Goal: Complete application form

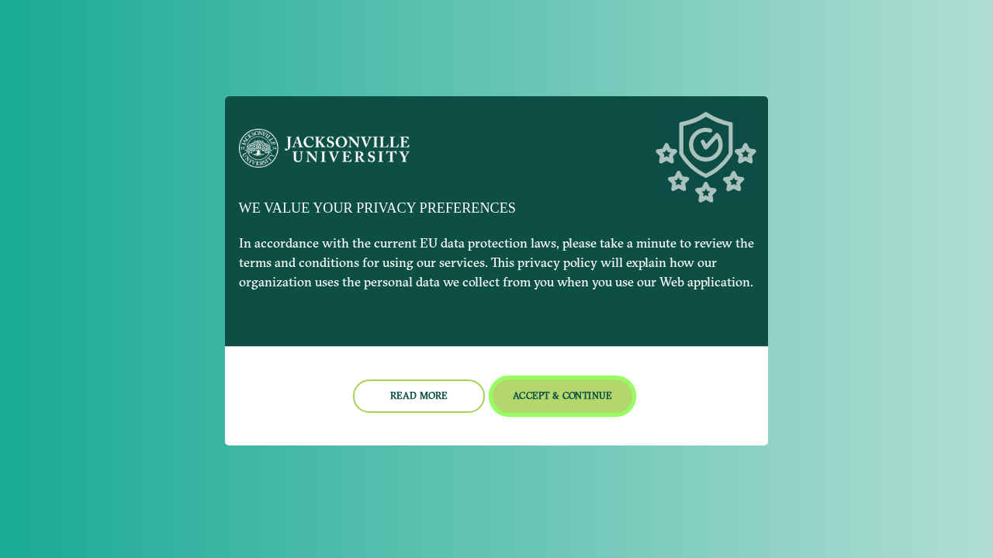
click at [525, 411] on button "Accept & Continue" at bounding box center [563, 396] width 140 height 33
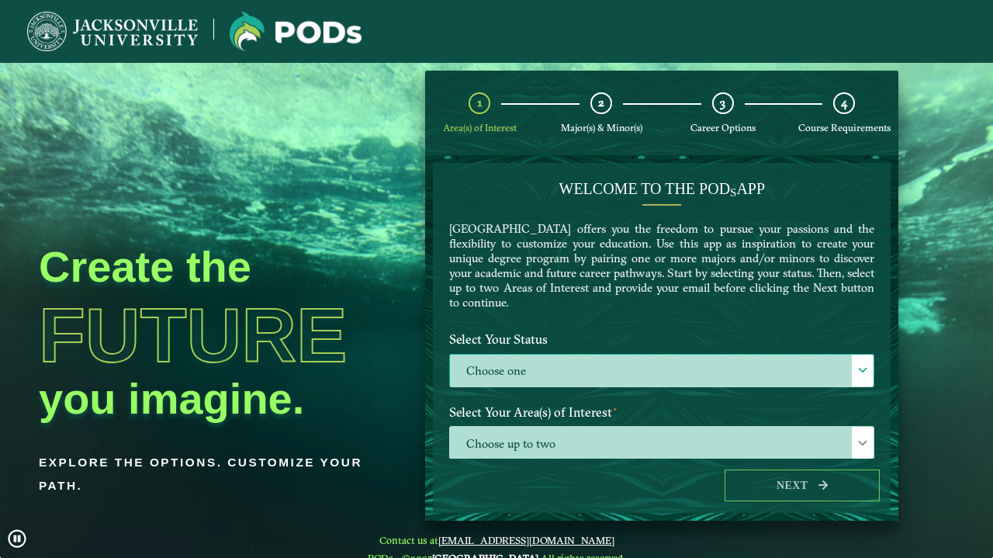
click at [637, 370] on label "Choose one" at bounding box center [662, 371] width 424 height 33
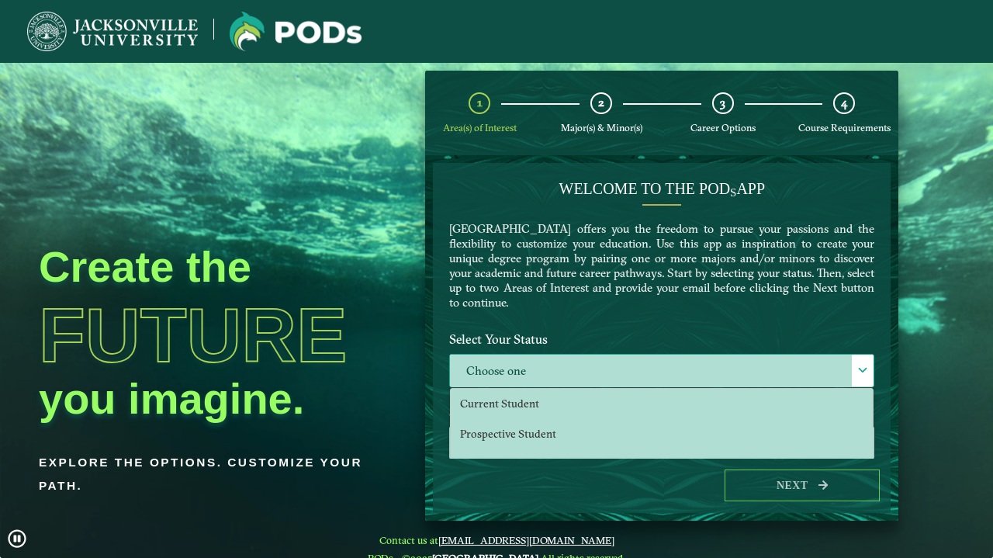
click at [621, 383] on label "Choose one" at bounding box center [662, 371] width 424 height 33
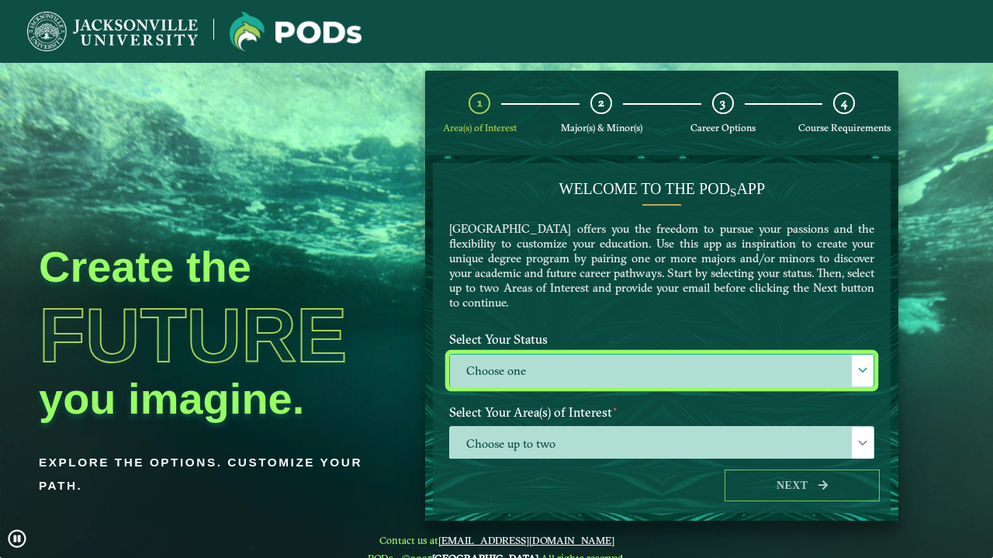
click at [602, 358] on label "Choose one" at bounding box center [662, 371] width 424 height 33
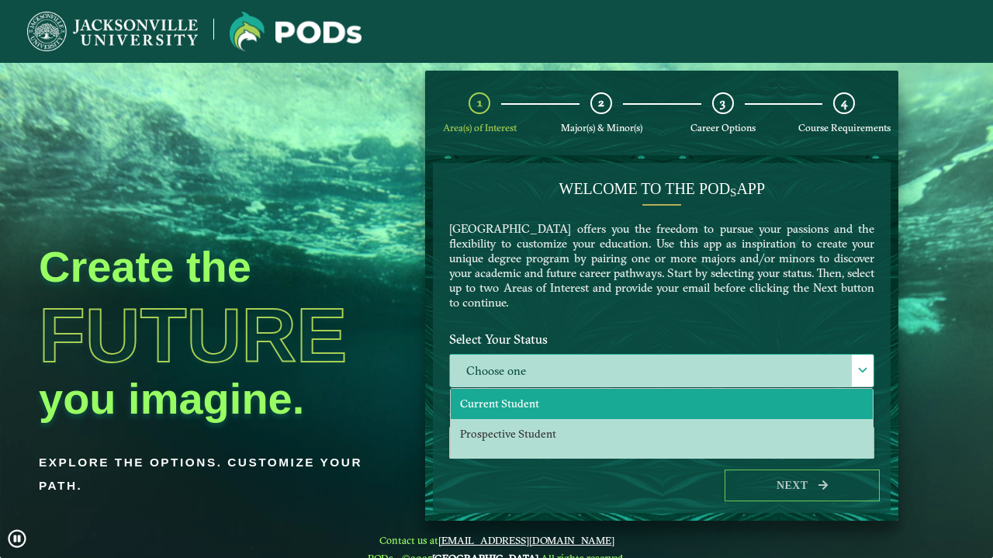
click at [592, 393] on li "Current Student" at bounding box center [662, 404] width 422 height 30
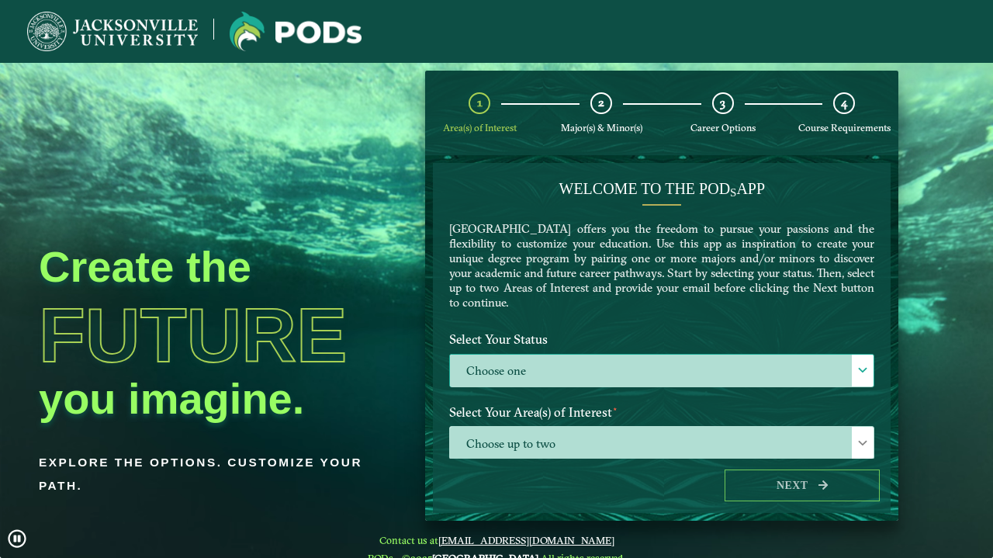
select select "[object Object]"
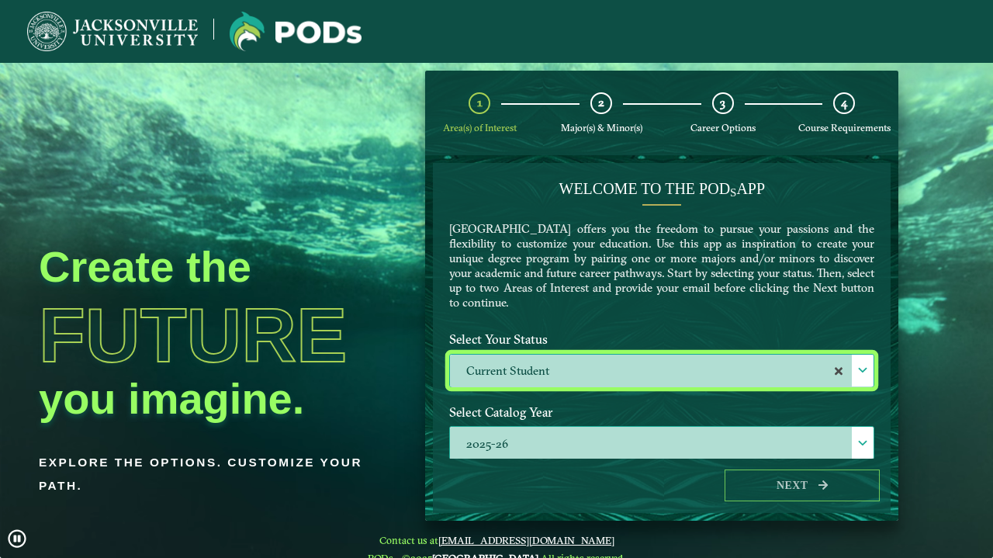
click at [584, 451] on label "2025-26" at bounding box center [662, 443] width 424 height 33
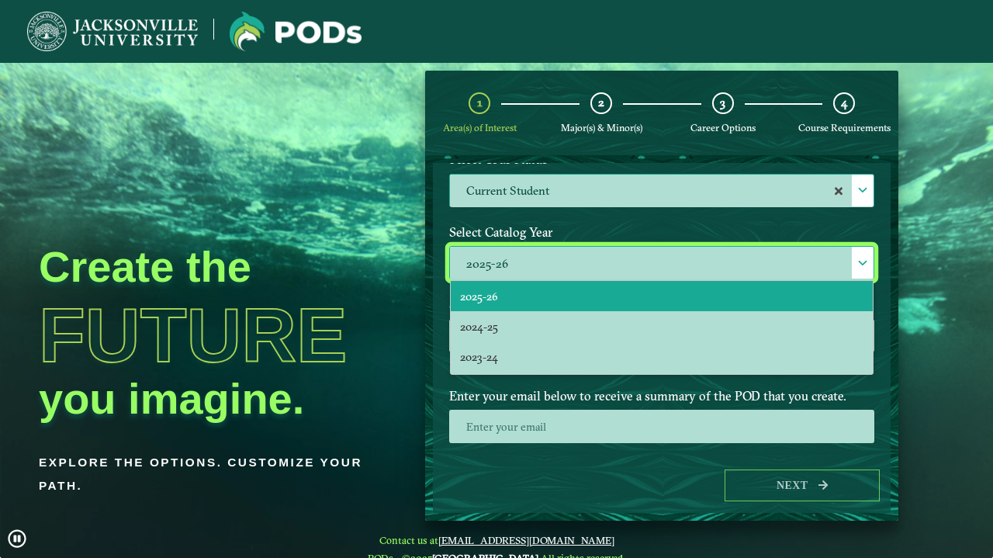
scroll to position [181, 0]
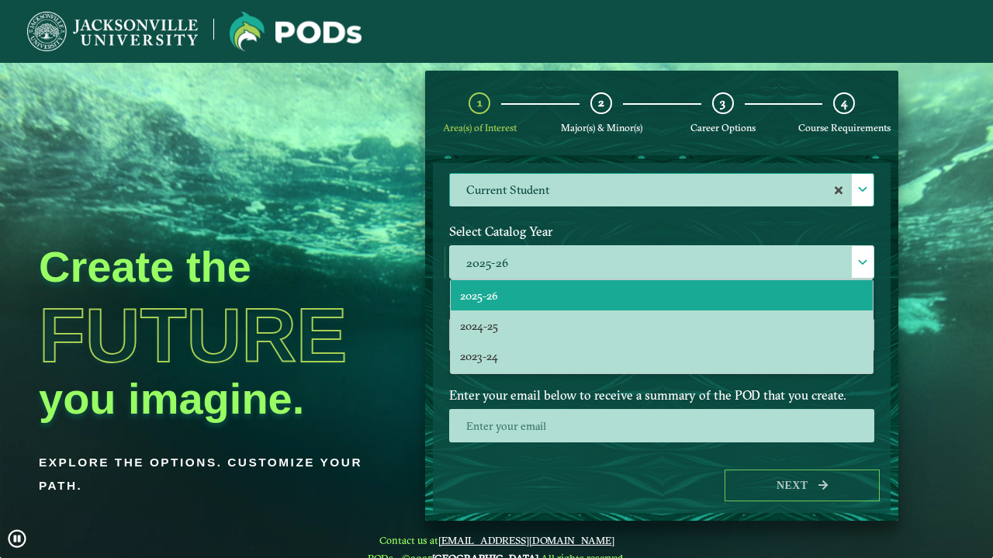
click at [584, 449] on div at bounding box center [662, 431] width 449 height 44
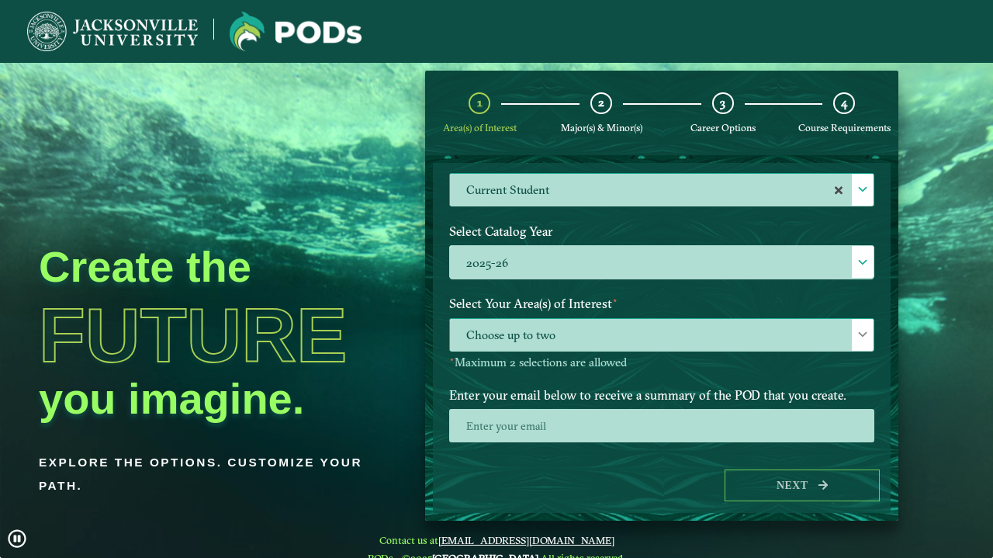
click at [659, 336] on span "Choose up to two" at bounding box center [662, 335] width 424 height 33
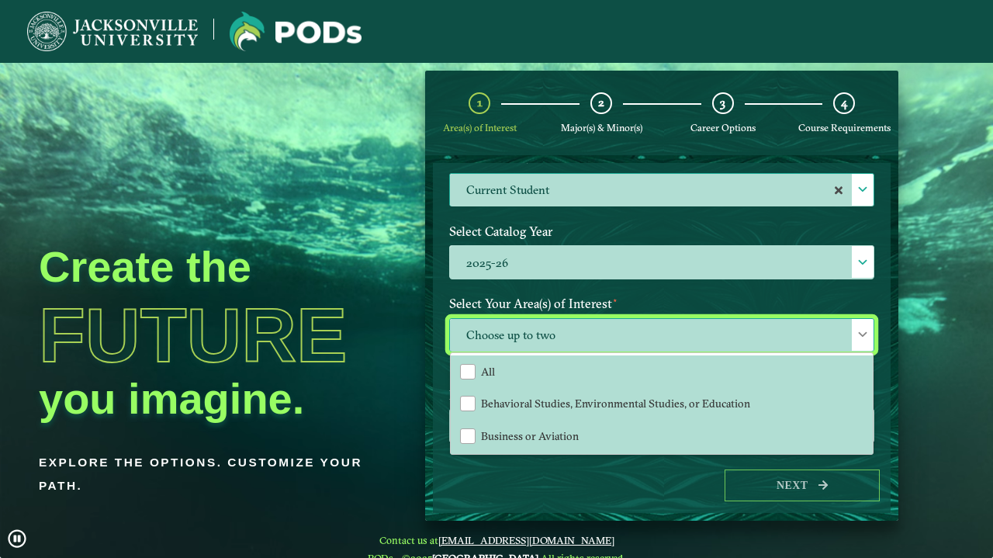
scroll to position [9, 70]
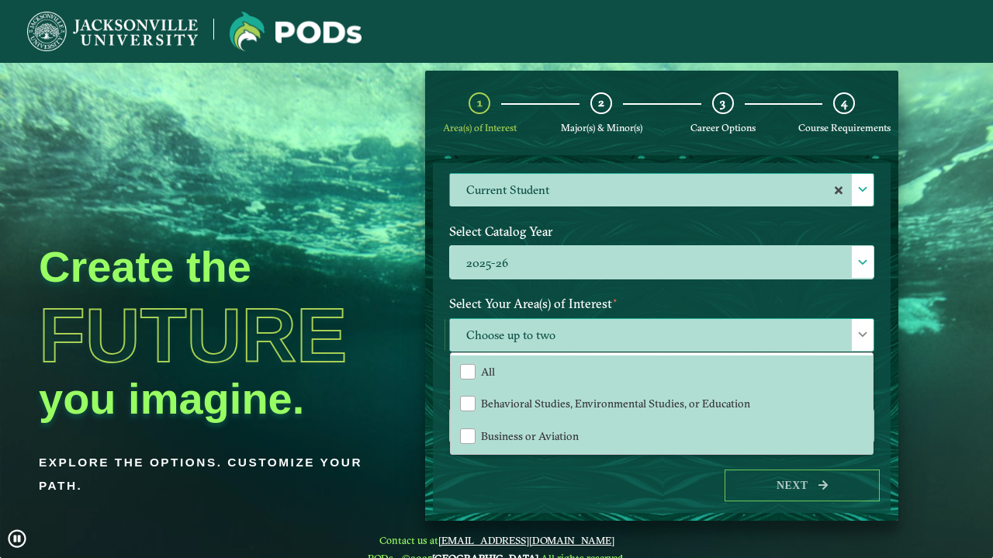
click at [659, 336] on span "Choose up to two" at bounding box center [662, 335] width 424 height 33
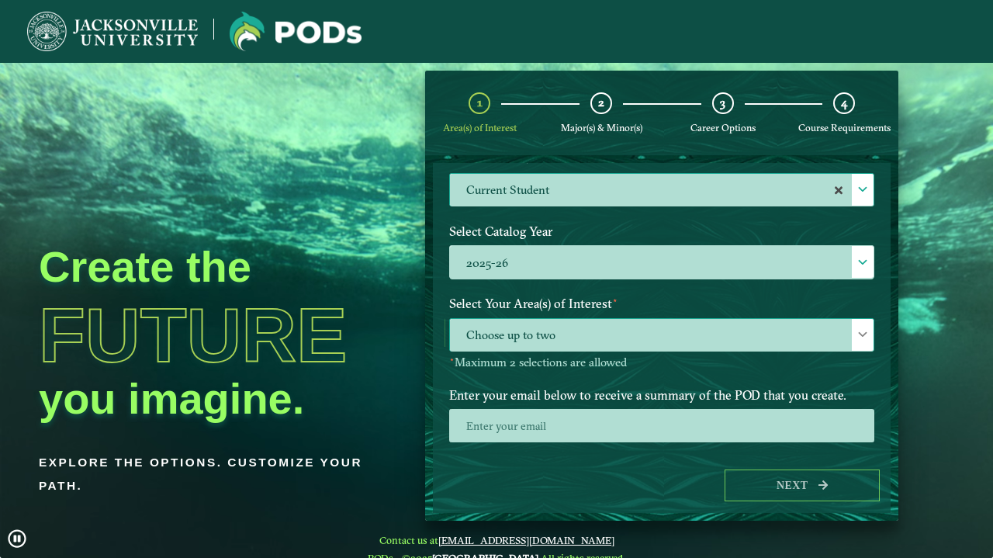
click at [659, 335] on span "Choose up to two" at bounding box center [662, 335] width 424 height 33
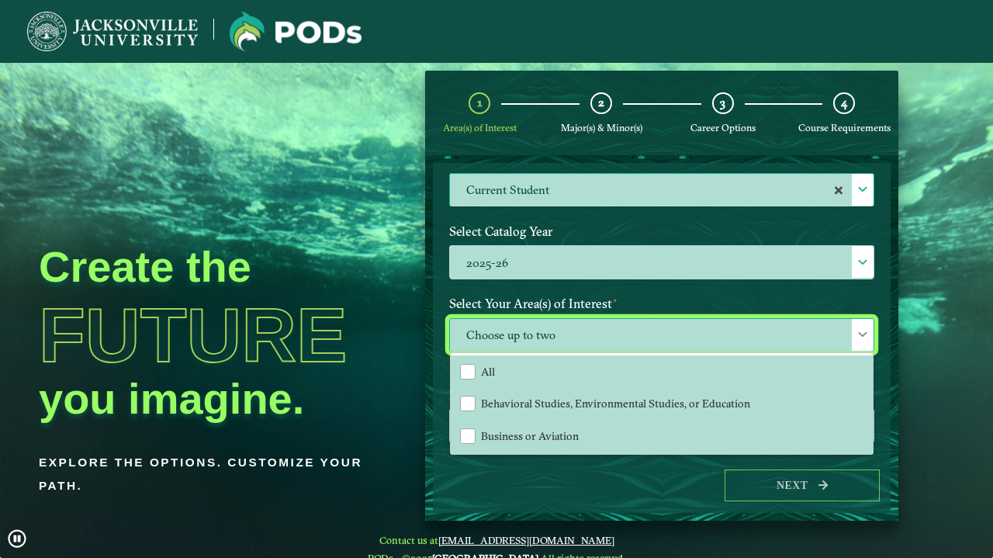
click at [660, 335] on span "Choose up to two" at bounding box center [662, 335] width 424 height 33
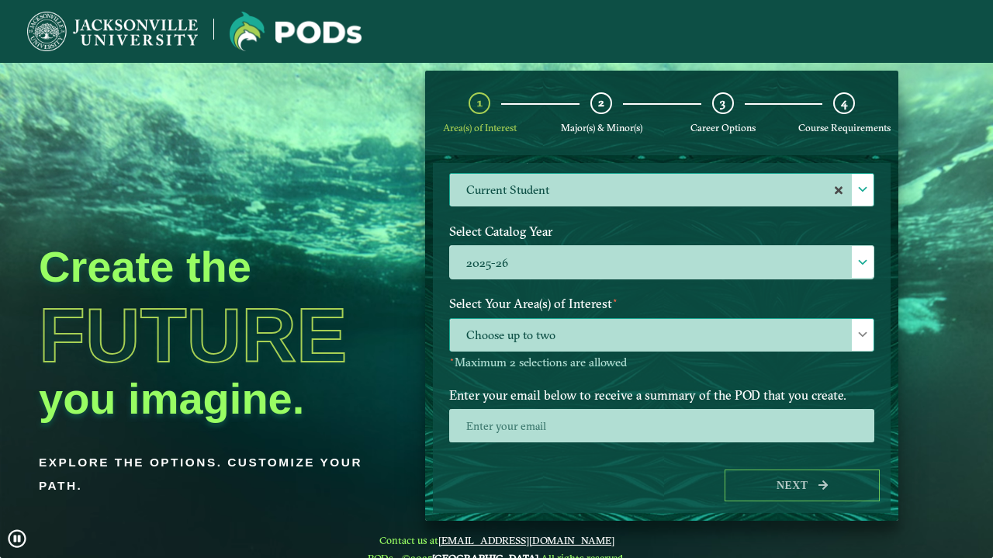
click at [662, 334] on span "Choose up to two" at bounding box center [662, 335] width 424 height 33
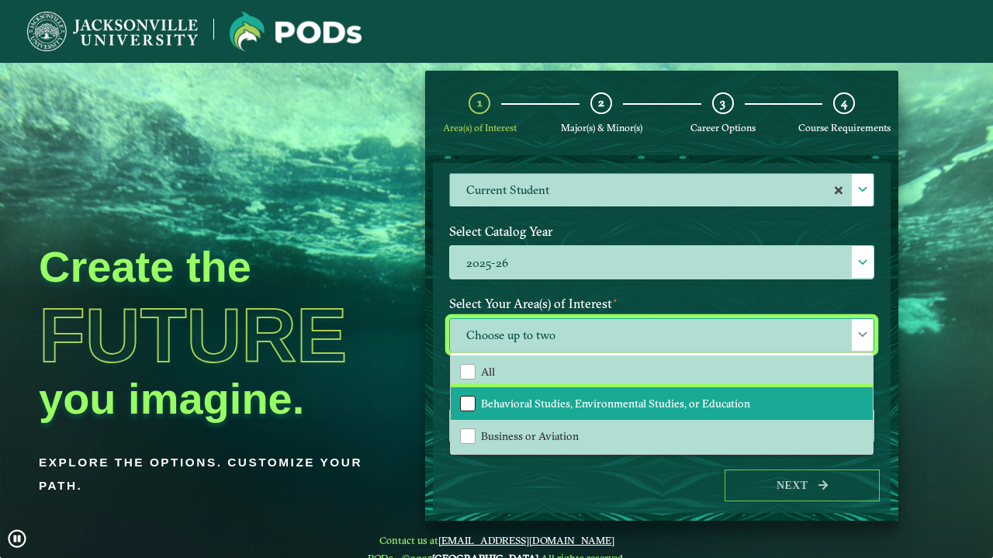
click at [469, 403] on div "Behavioral Studies, Environmental Studies, or Education" at bounding box center [468, 404] width 16 height 16
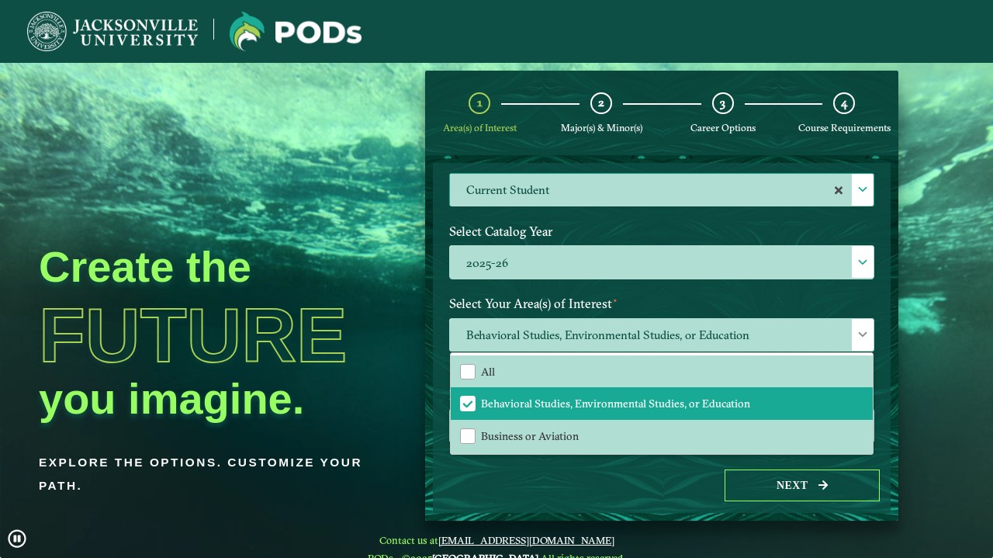
click at [538, 470] on div "Next" at bounding box center [662, 486] width 458 height 54
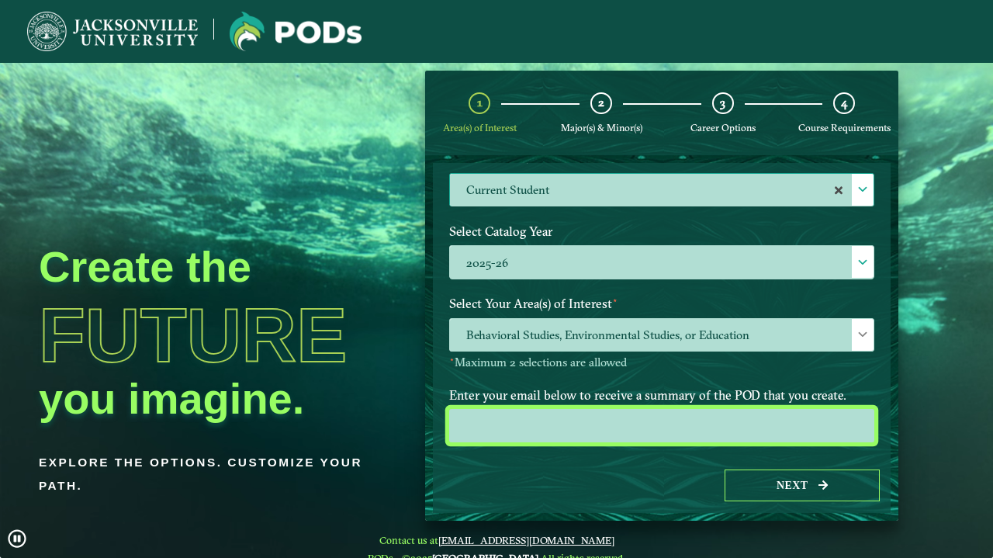
click at [632, 435] on input "email" at bounding box center [661, 425] width 425 height 33
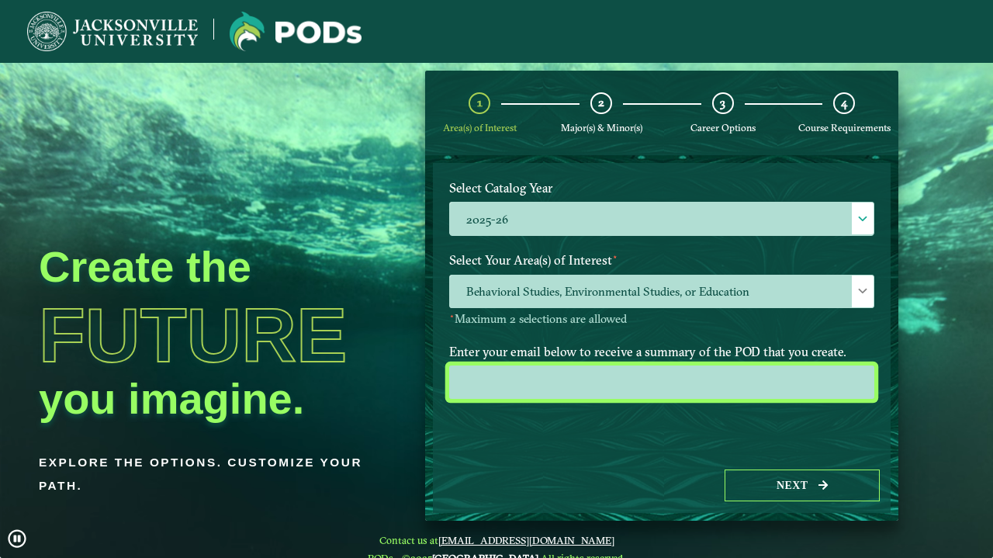
scroll to position [224, 0]
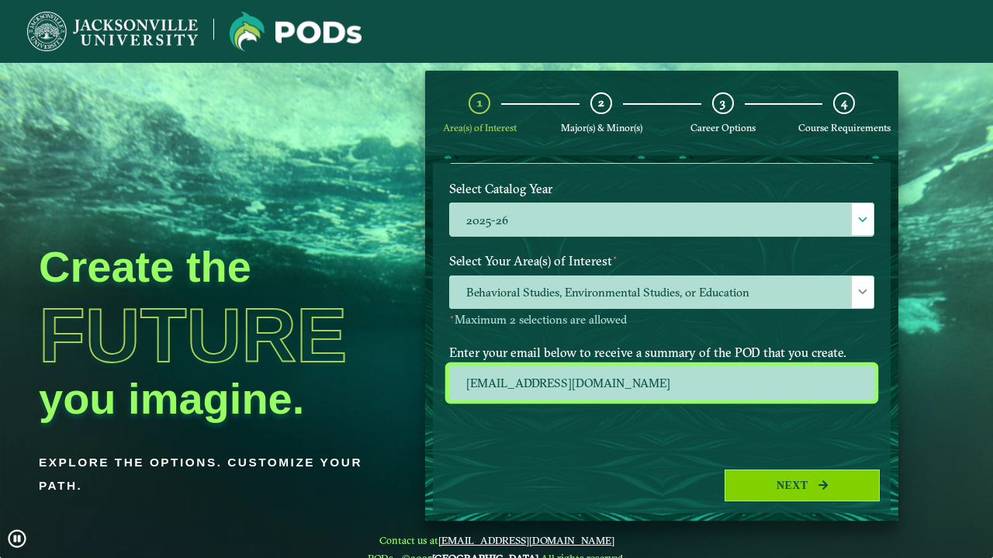
type input "[EMAIL_ADDRESS][DOMAIN_NAME]"
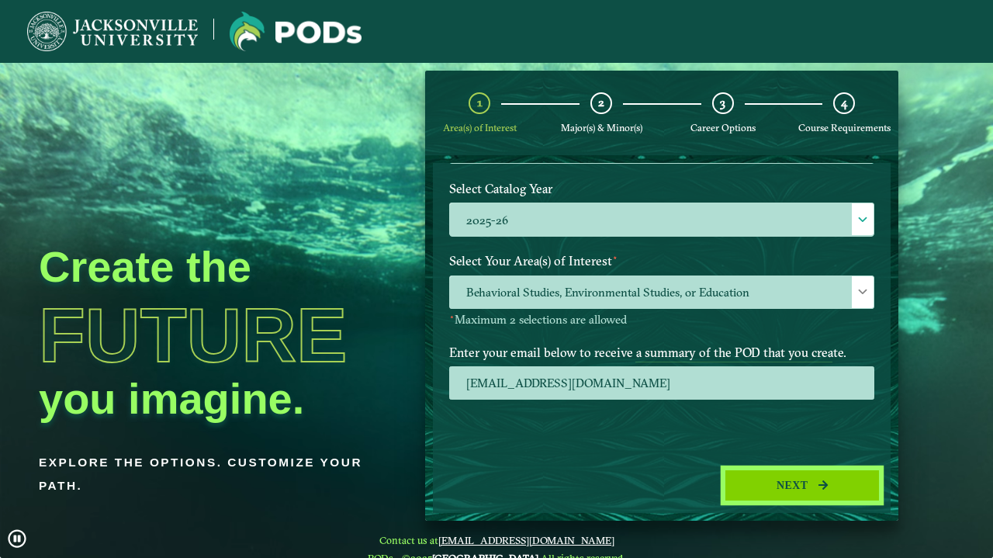
click at [803, 490] on button "Next" at bounding box center [802, 486] width 155 height 32
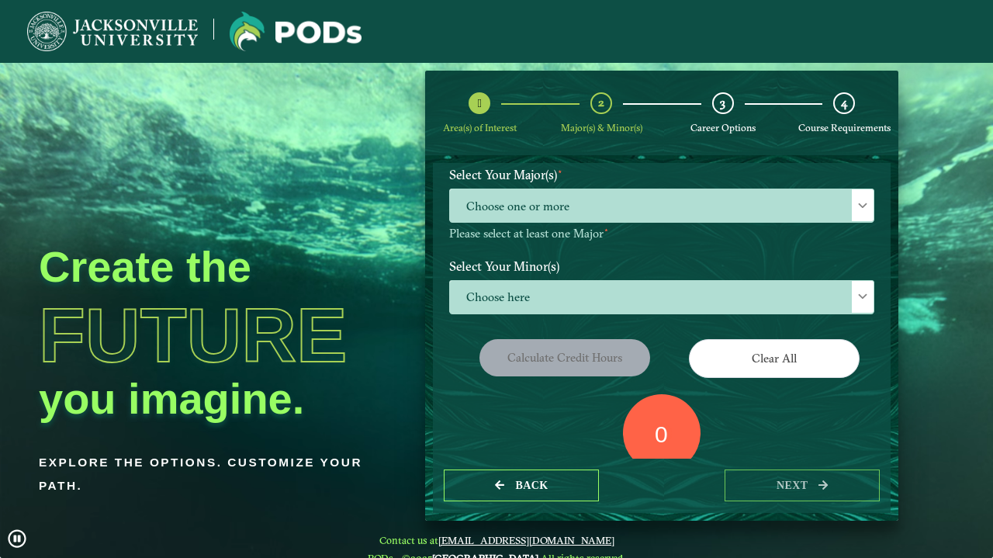
scroll to position [160, 0]
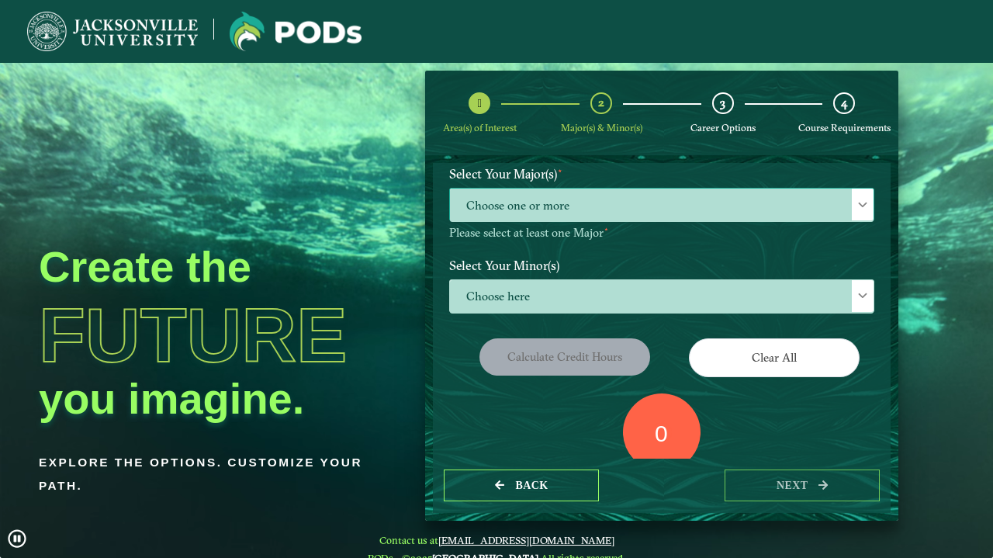
click at [733, 204] on span "Choose one or more" at bounding box center [662, 205] width 424 height 33
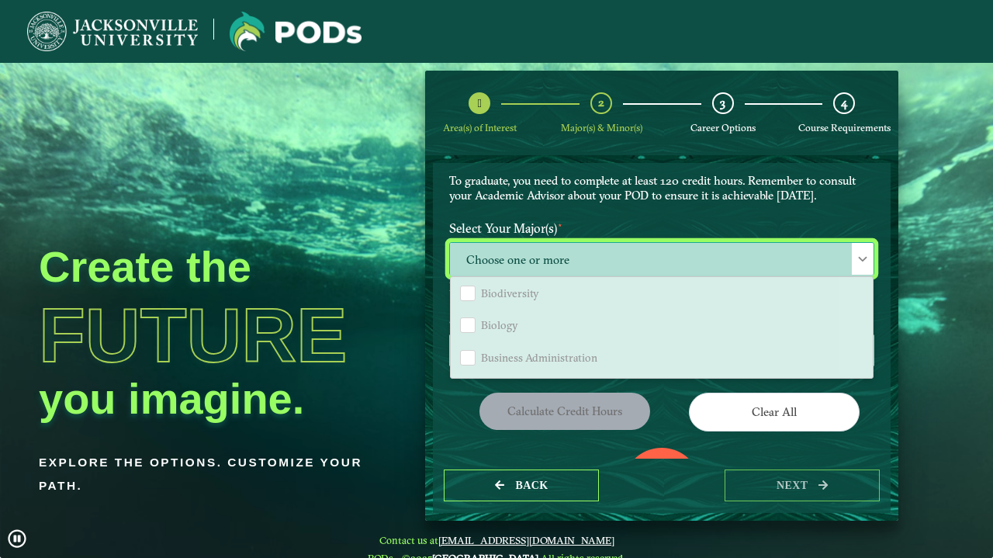
scroll to position [518, 0]
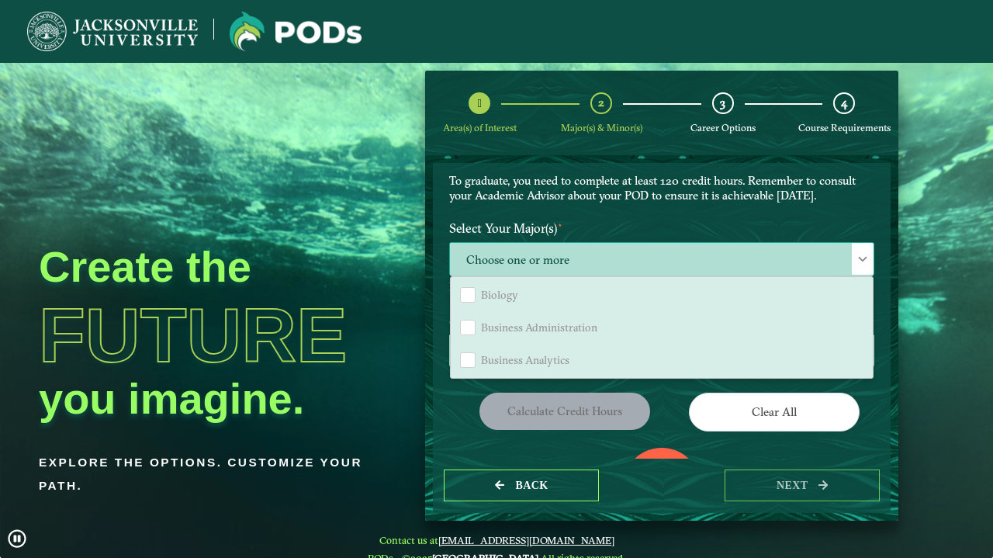
click at [681, 243] on span "Choose one or more" at bounding box center [662, 259] width 424 height 33
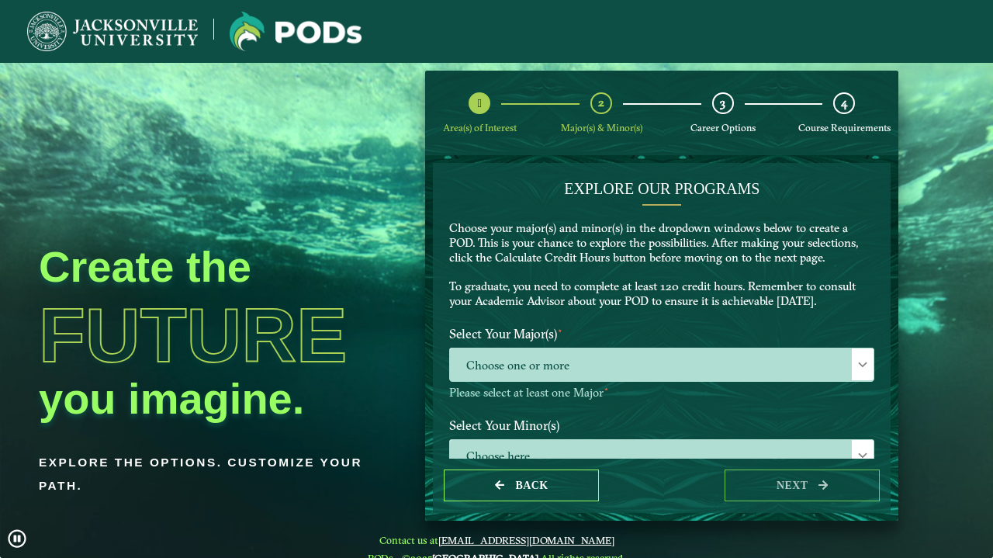
scroll to position [0, 0]
